Goal: Find specific page/section

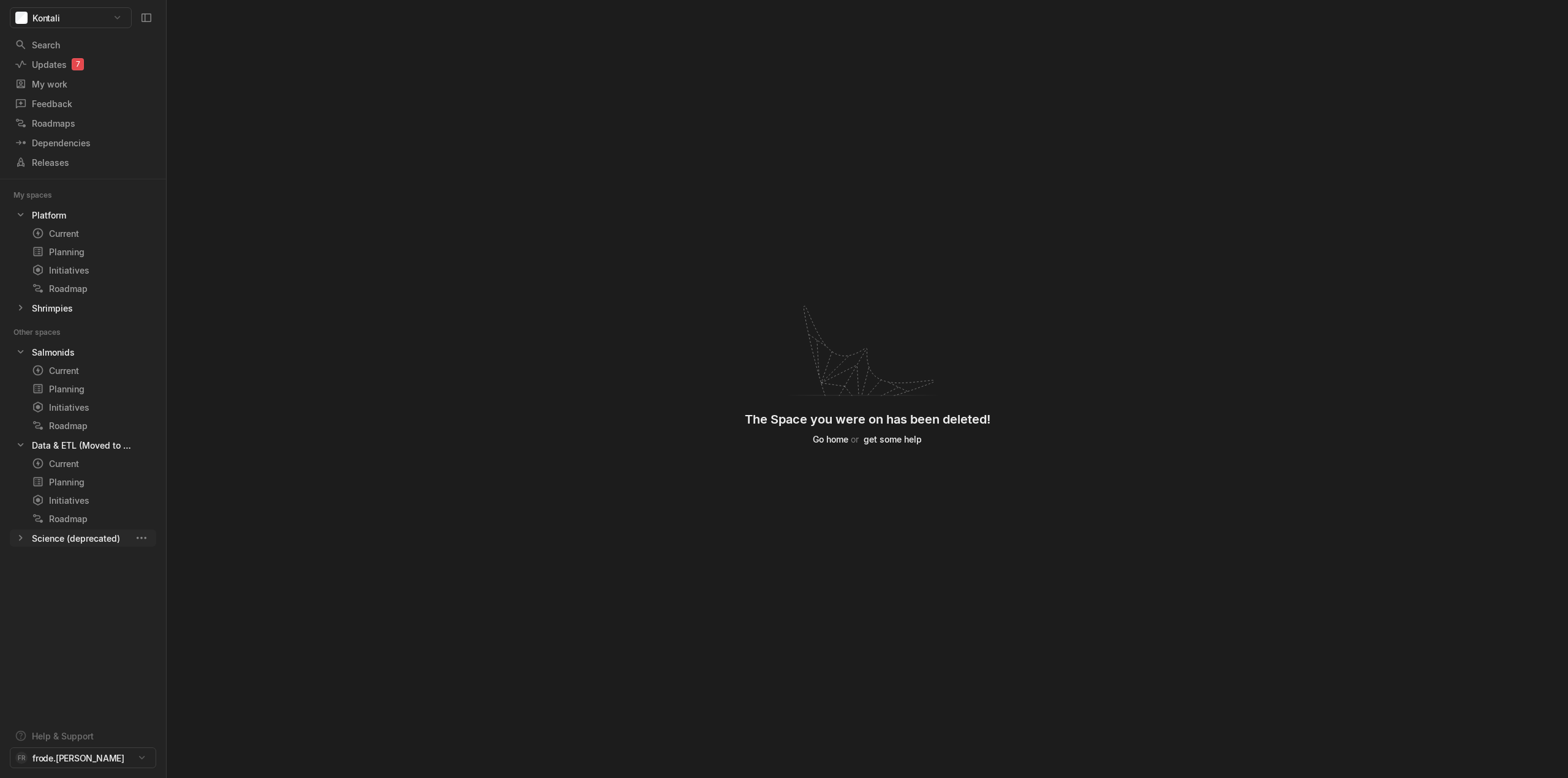
click at [19, 537] on icon at bounding box center [21, 538] width 12 height 12
click at [58, 40] on div "Search" at bounding box center [76, 45] width 124 height 13
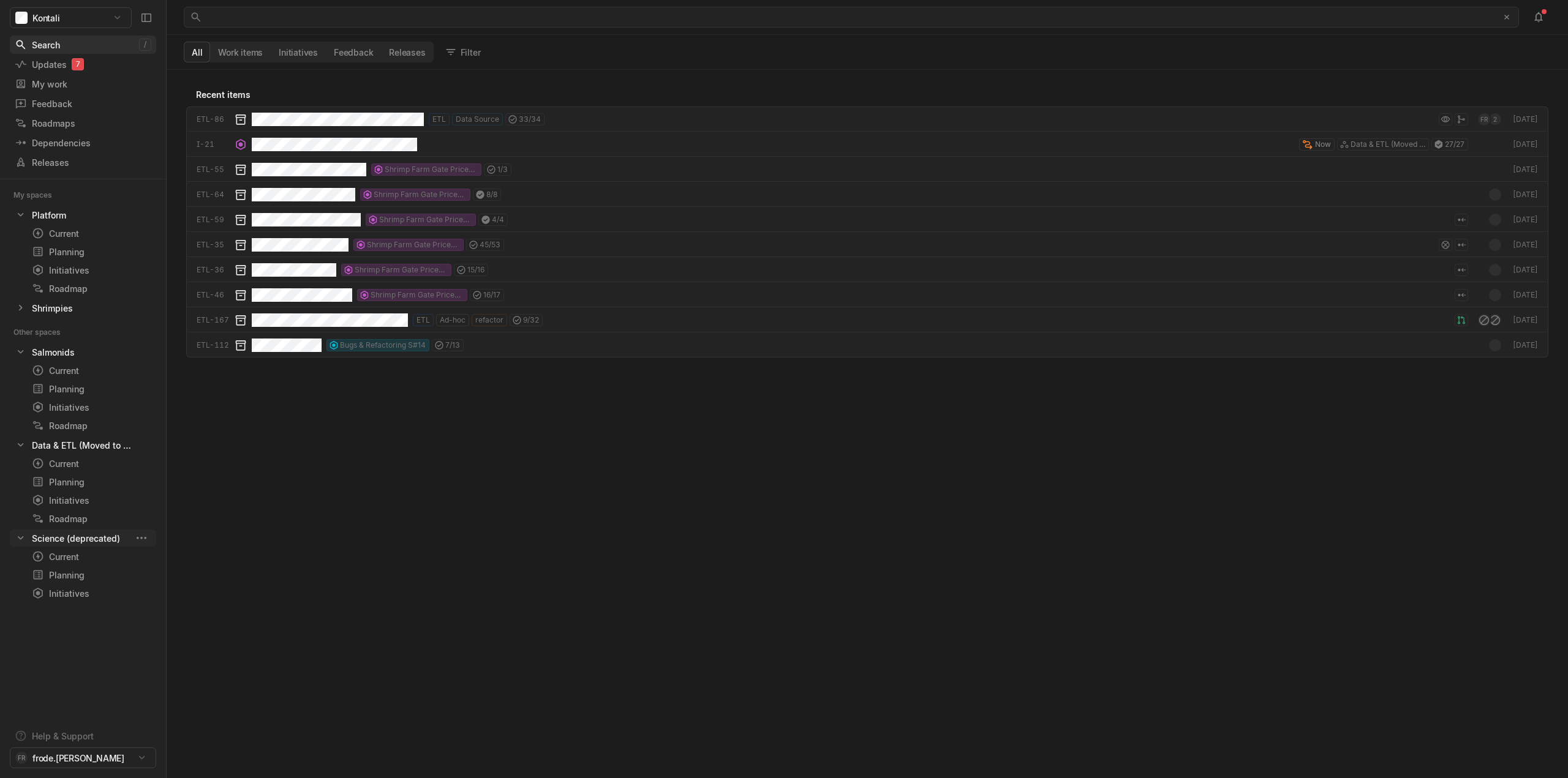
scroll to position [702, 1395]
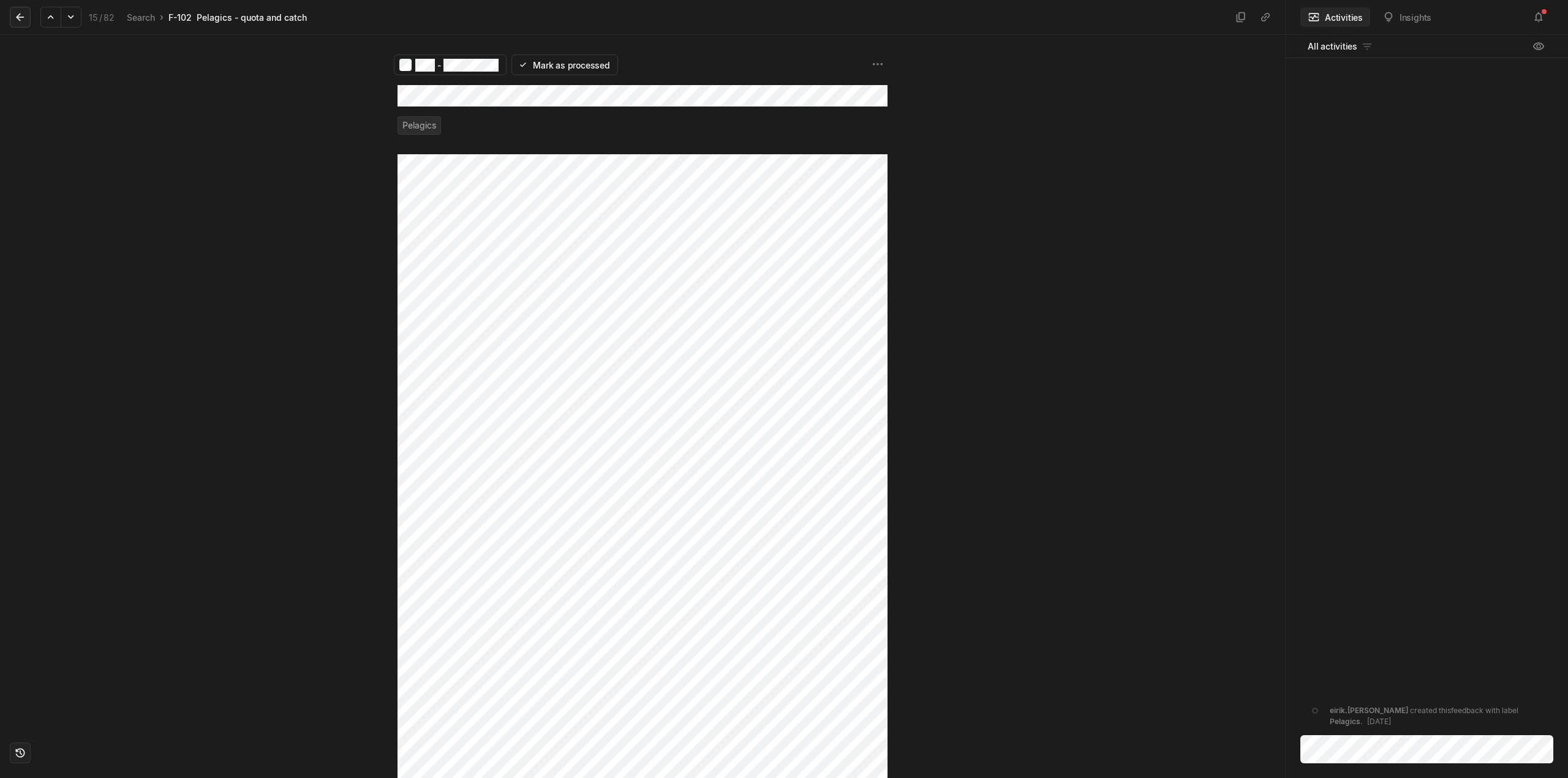
click at [23, 17] on icon at bounding box center [20, 17] width 12 height 12
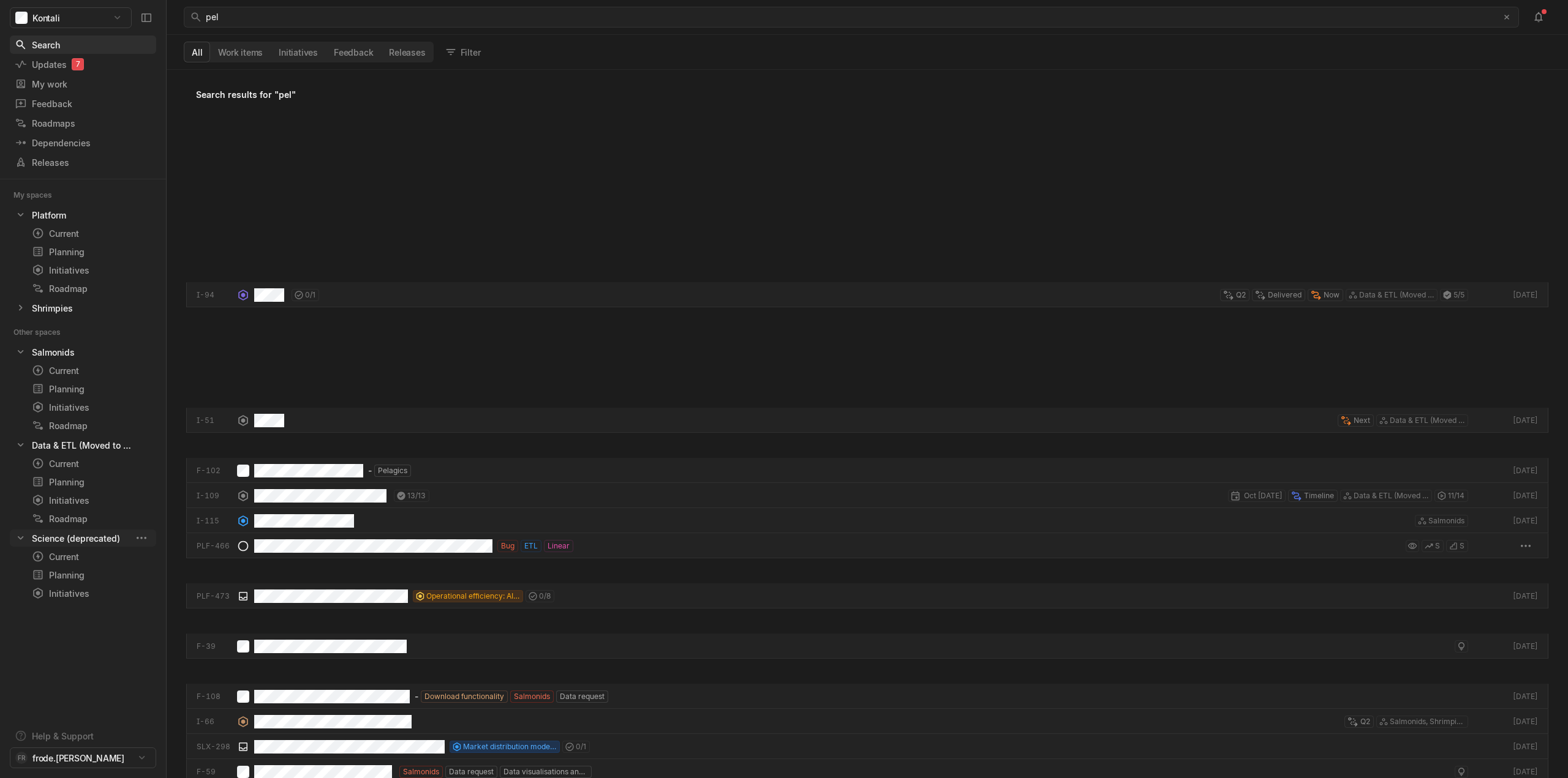
scroll to position [702, 1395]
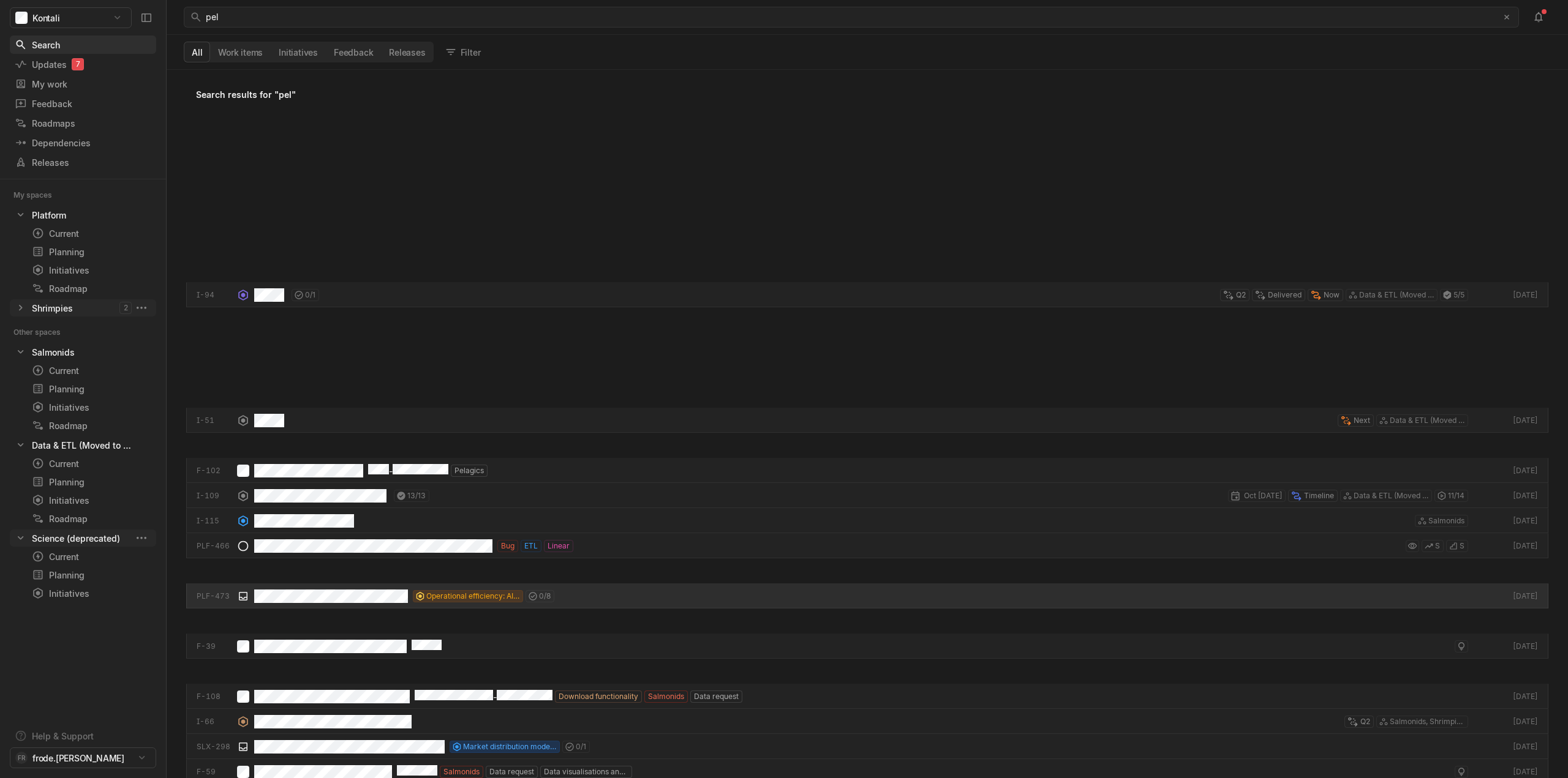
click at [18, 309] on icon at bounding box center [21, 308] width 12 height 12
